Goal: Information Seeking & Learning: Find specific fact

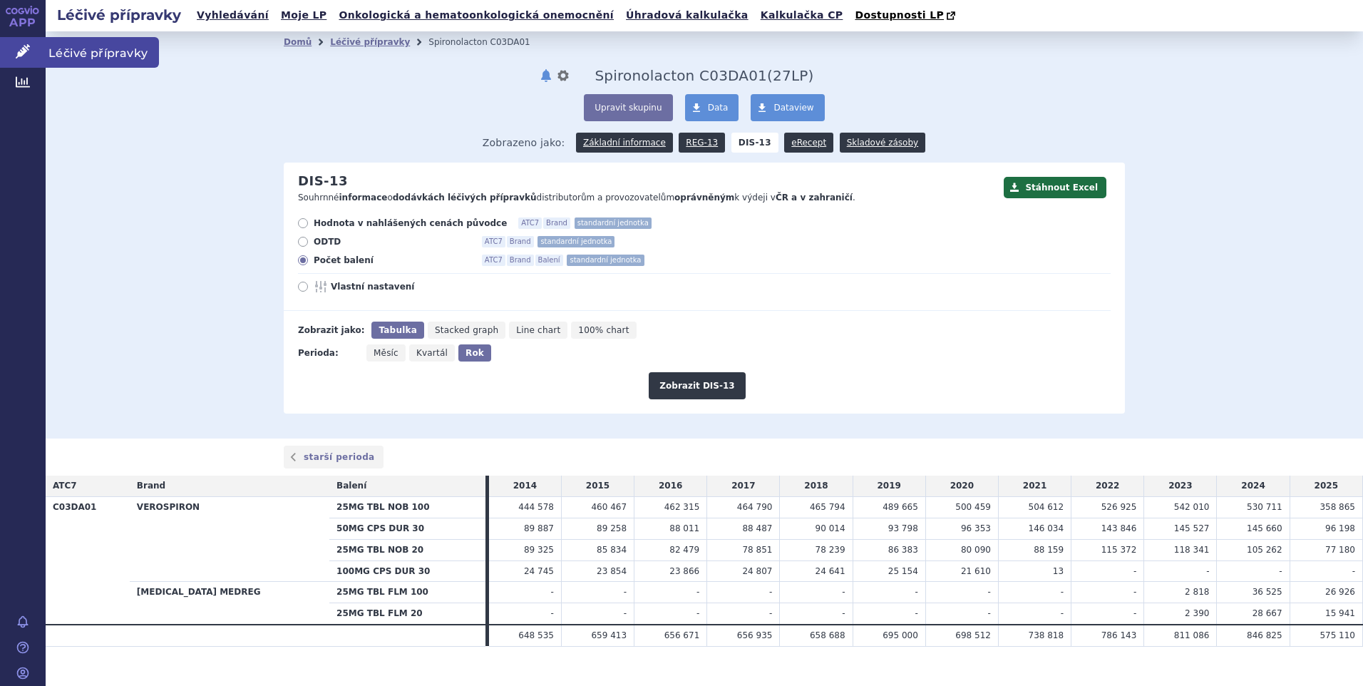
click at [63, 53] on span "Léčivé přípravky" at bounding box center [102, 52] width 113 height 30
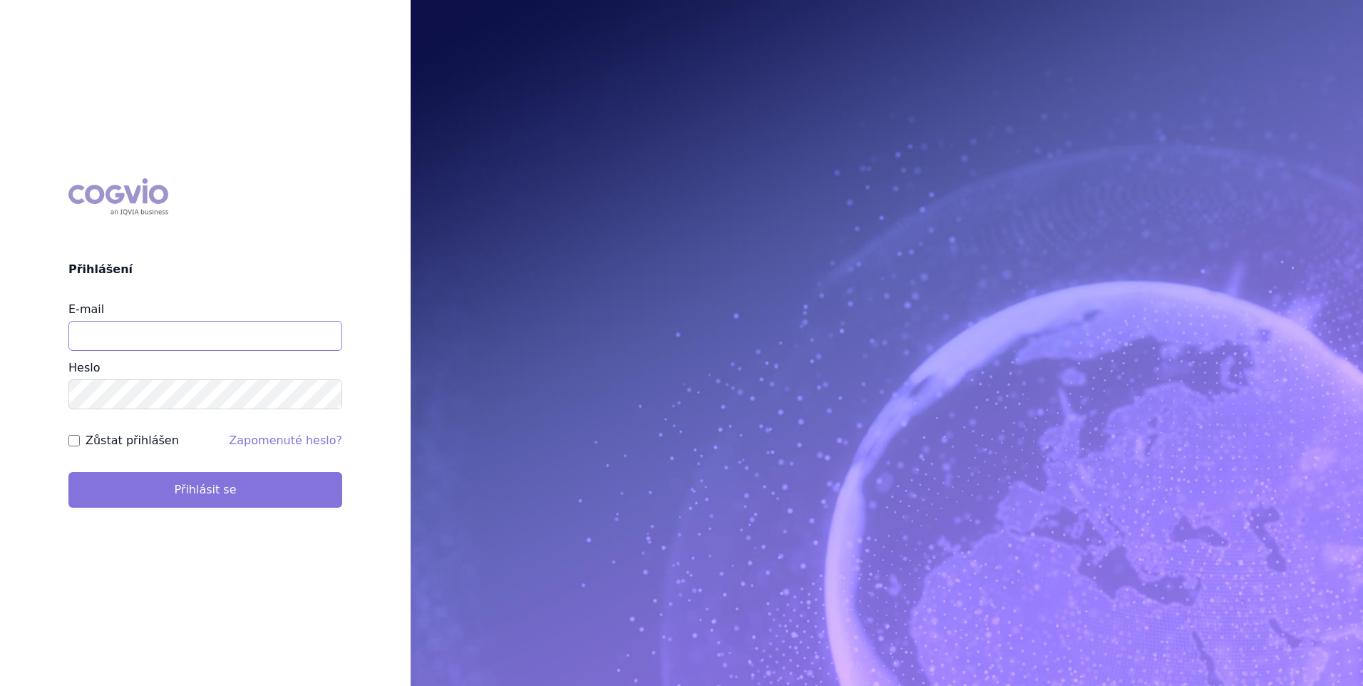
type input "stanislav_klusak@accord-healthcare.com"
click at [245, 490] on button "Přihlásit se" at bounding box center [205, 490] width 274 height 36
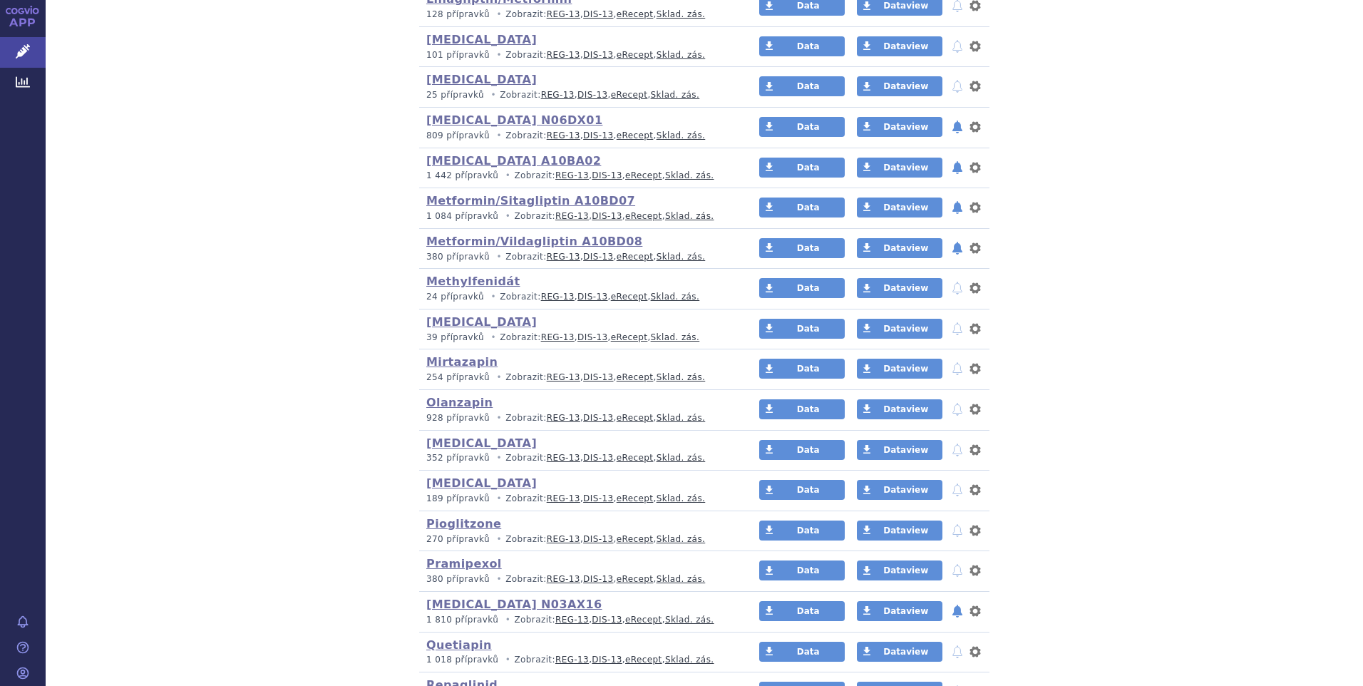
scroll to position [2210, 0]
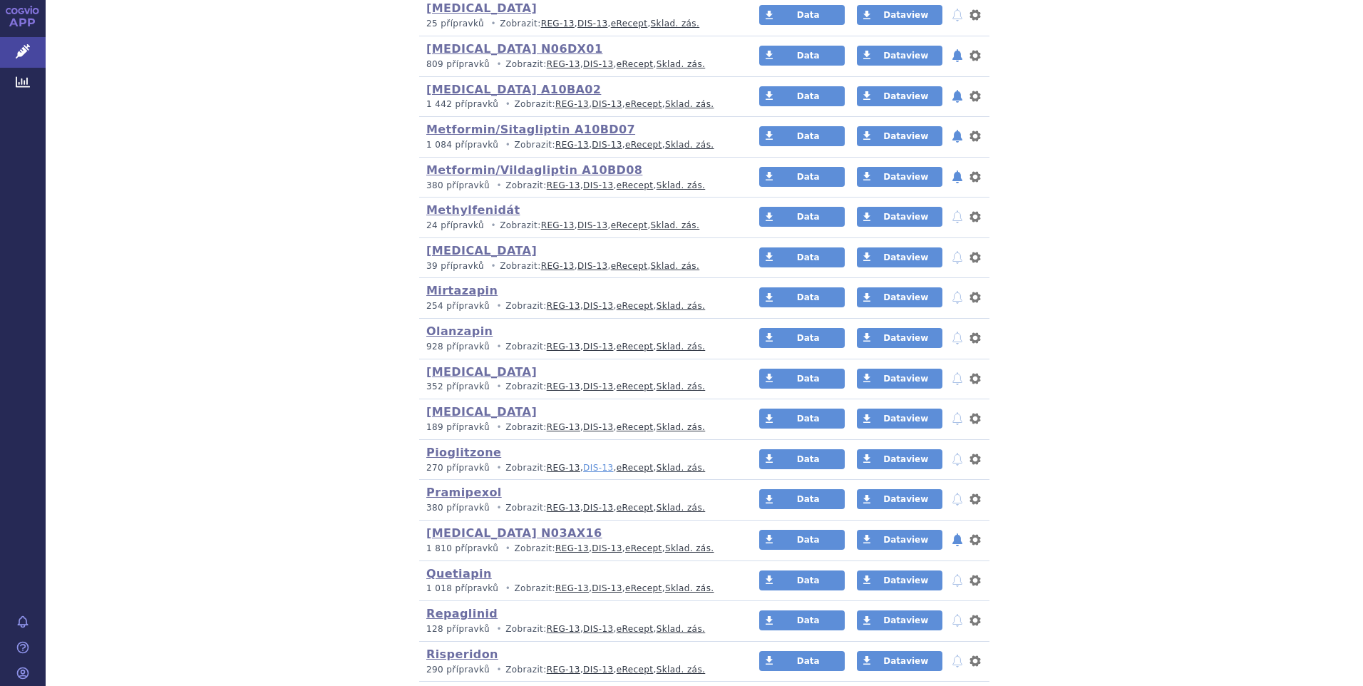
click at [583, 469] on link "DIS-13" at bounding box center [598, 468] width 30 height 10
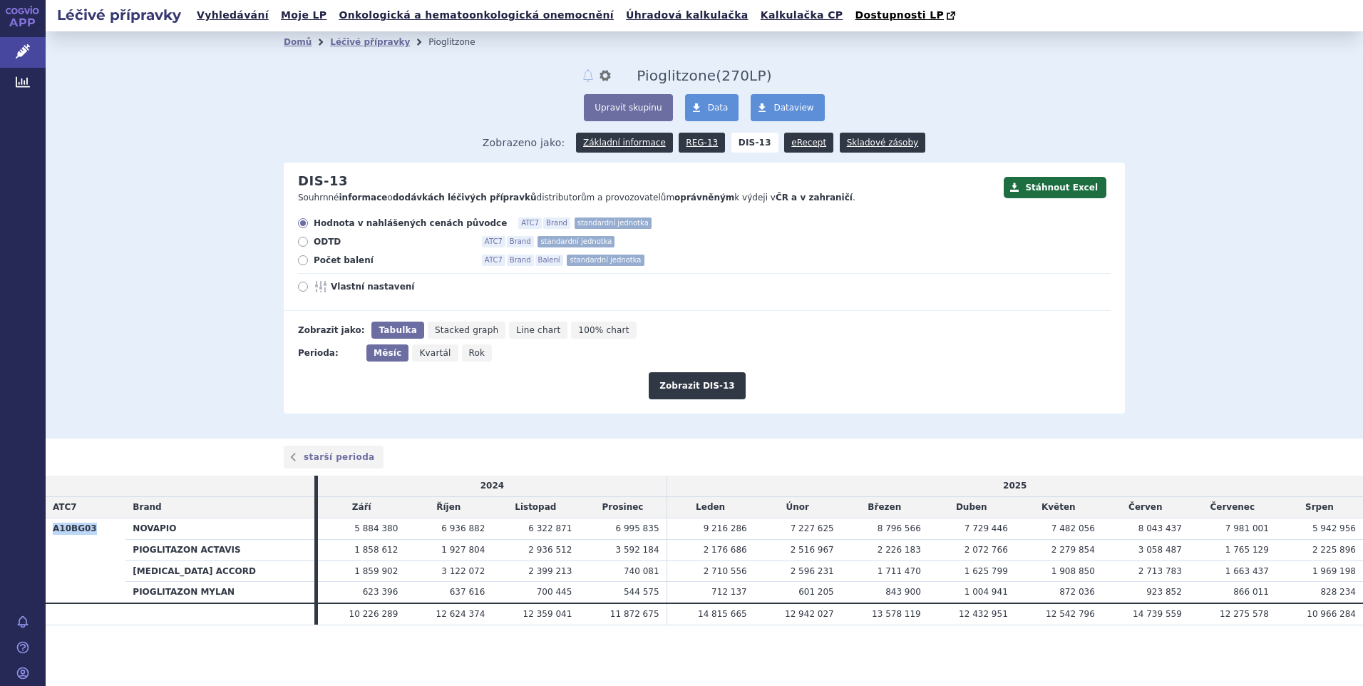
drag, startPoint x: 88, startPoint y: 529, endPoint x: 49, endPoint y: 529, distance: 38.5
click at [49, 529] on th "A10BG03" at bounding box center [86, 561] width 80 height 86
copy th "A10BG03"
click at [81, 48] on span "Léčivé přípravky" at bounding box center [102, 52] width 113 height 30
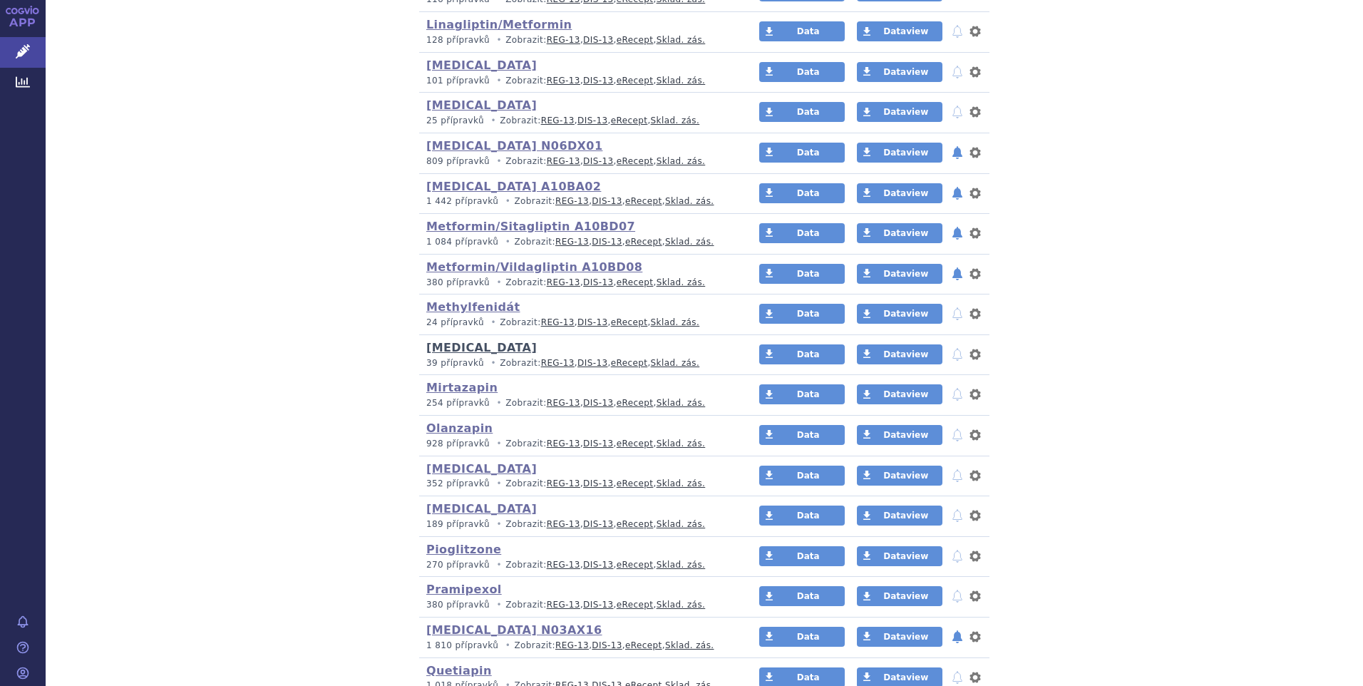
scroll to position [2210, 0]
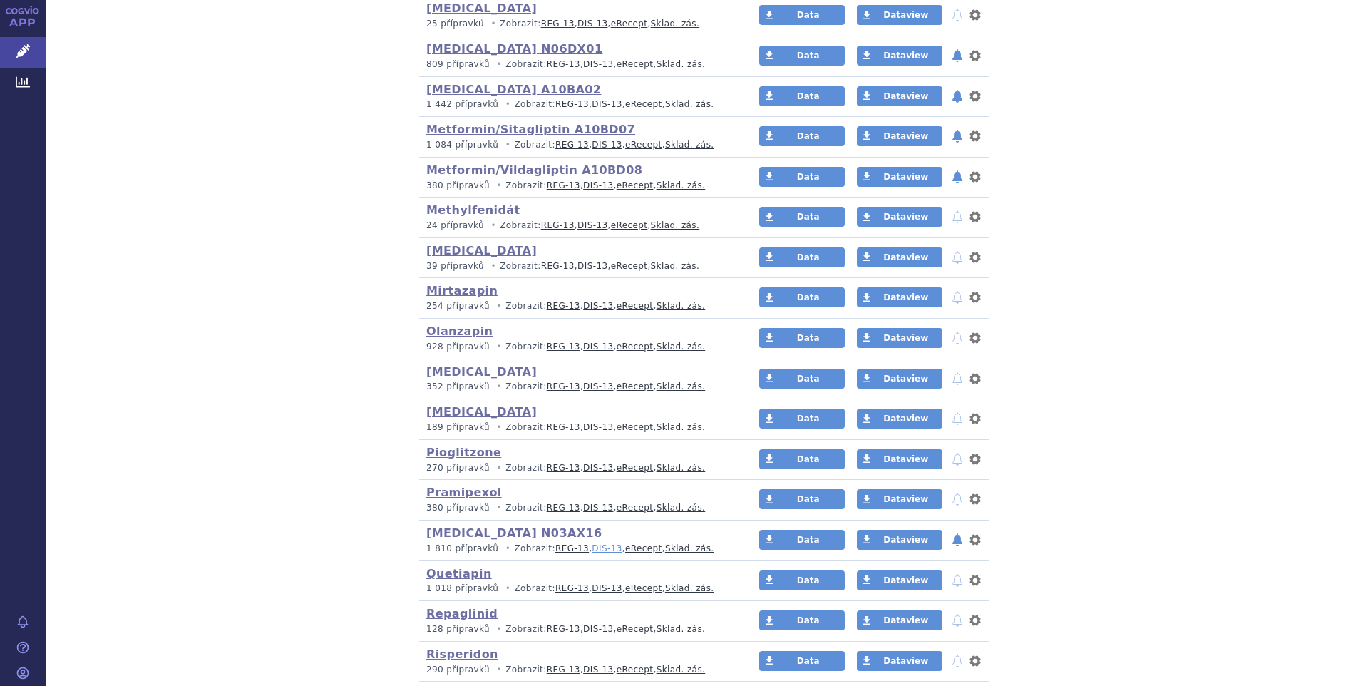
click at [592, 547] on link "DIS-13" at bounding box center [607, 548] width 30 height 10
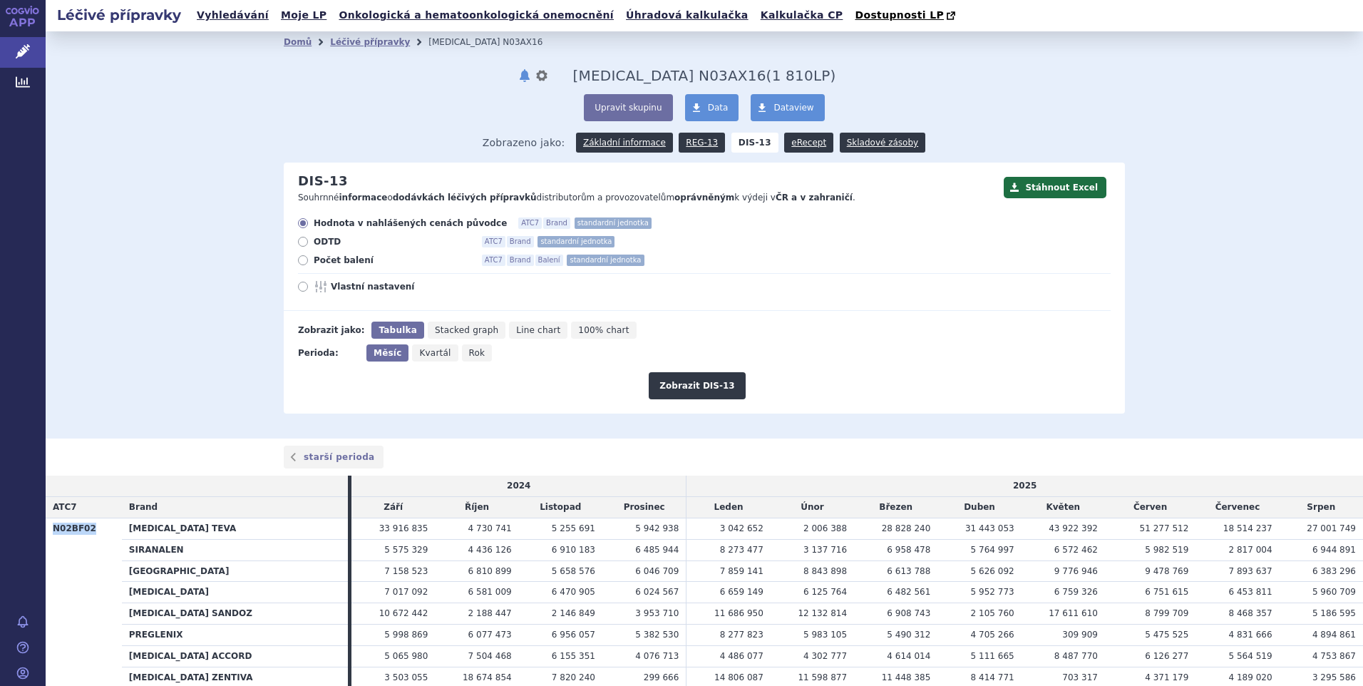
drag, startPoint x: 91, startPoint y: 530, endPoint x: 53, endPoint y: 531, distance: 37.1
click at [53, 531] on th "N02BF02" at bounding box center [84, 656] width 76 height 277
copy th "N02BF02"
